Goal: Navigation & Orientation: Find specific page/section

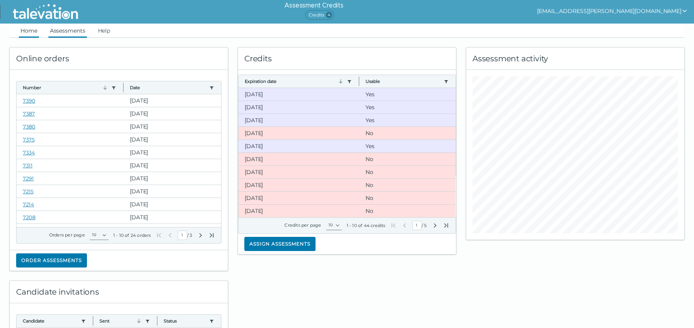
click at [74, 31] on link "Assessments" at bounding box center [67, 31] width 39 height 14
click at [78, 26] on link "Assessments" at bounding box center [67, 31] width 39 height 14
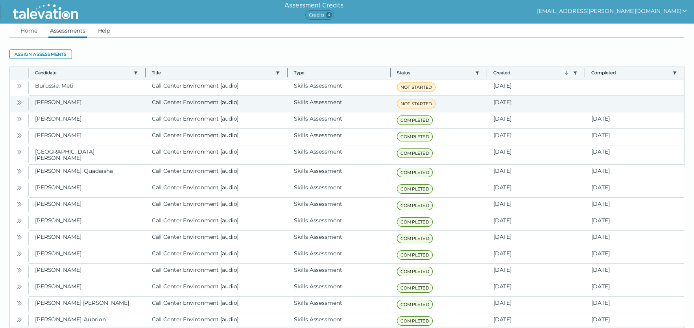
click at [17, 101] on icon "Open" at bounding box center [19, 102] width 6 height 6
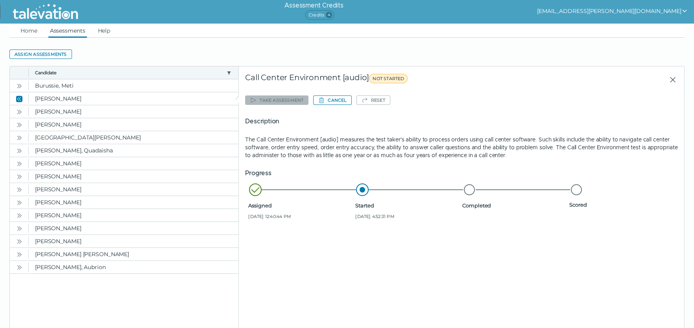
click at [646, 9] on button "[EMAIL_ADDRESS][PERSON_NAME][DOMAIN_NAME]" at bounding box center [612, 10] width 151 height 9
click at [334, 15] on span "Credits 4" at bounding box center [319, 14] width 29 height 9
click at [332, 14] on span "4" at bounding box center [329, 15] width 6 height 6
click at [44, 31] on ul "Home Assessments Help" at bounding box center [346, 31] width 675 height 14
click at [27, 31] on link "Home" at bounding box center [29, 31] width 20 height 14
